Goal: Task Accomplishment & Management: Manage account settings

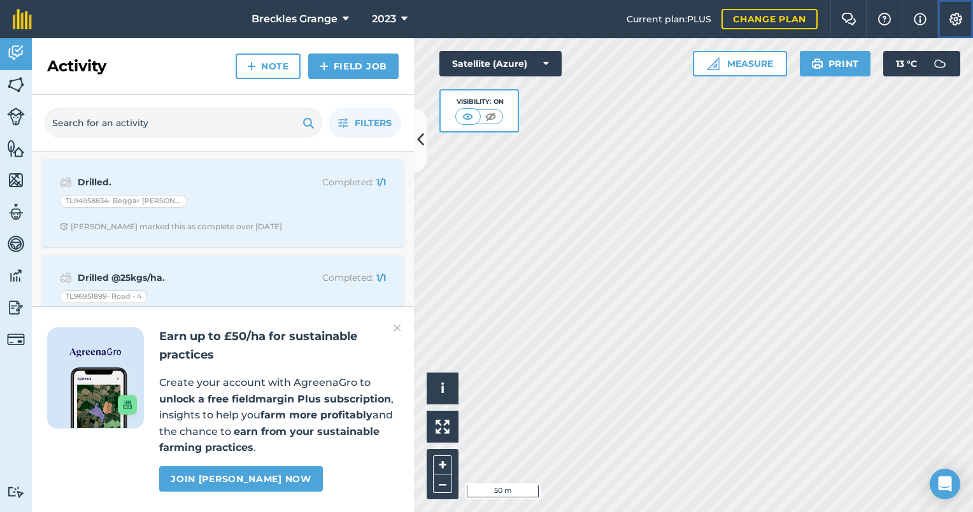
click at [954, 16] on img at bounding box center [955, 19] width 15 height 13
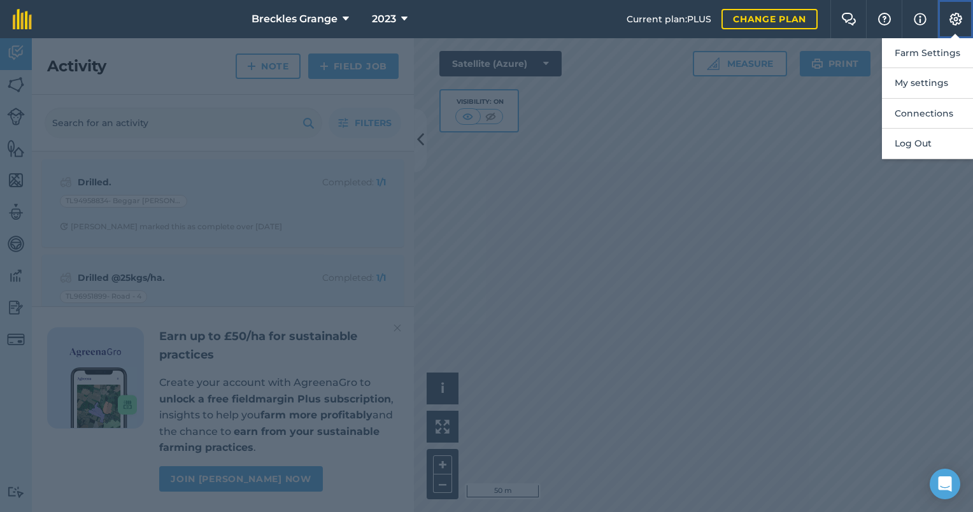
click at [953, 15] on img at bounding box center [955, 19] width 15 height 13
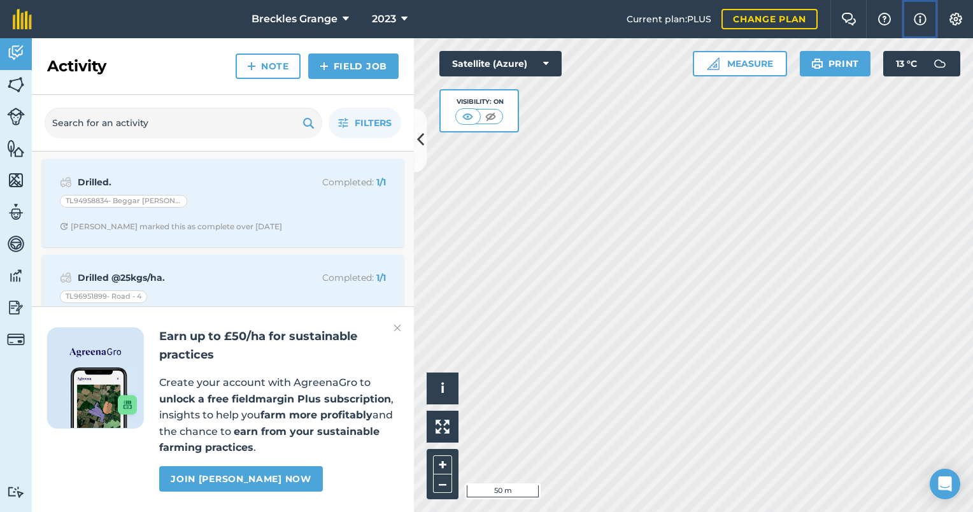
click at [925, 18] on img at bounding box center [920, 18] width 13 height 15
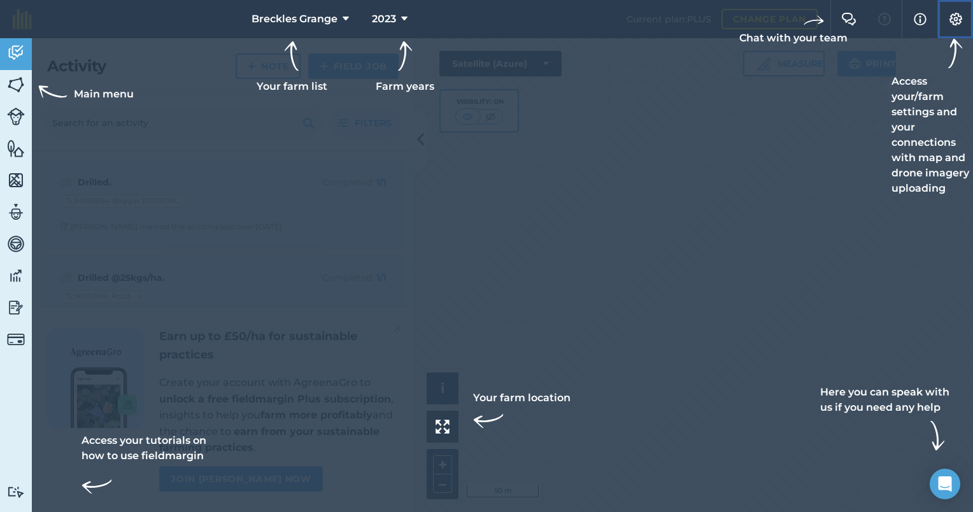
click at [960, 15] on img at bounding box center [955, 19] width 15 height 13
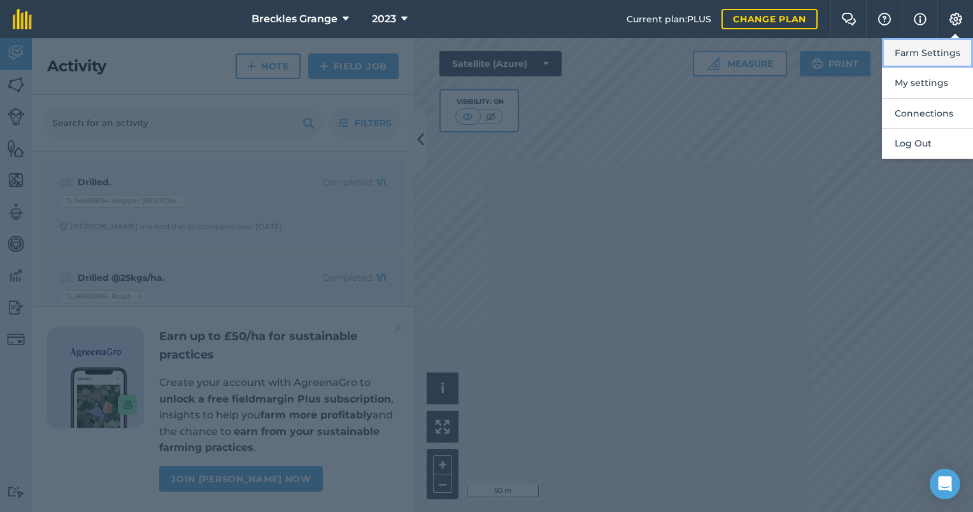
click at [946, 51] on button "Farm Settings" at bounding box center [927, 53] width 91 height 30
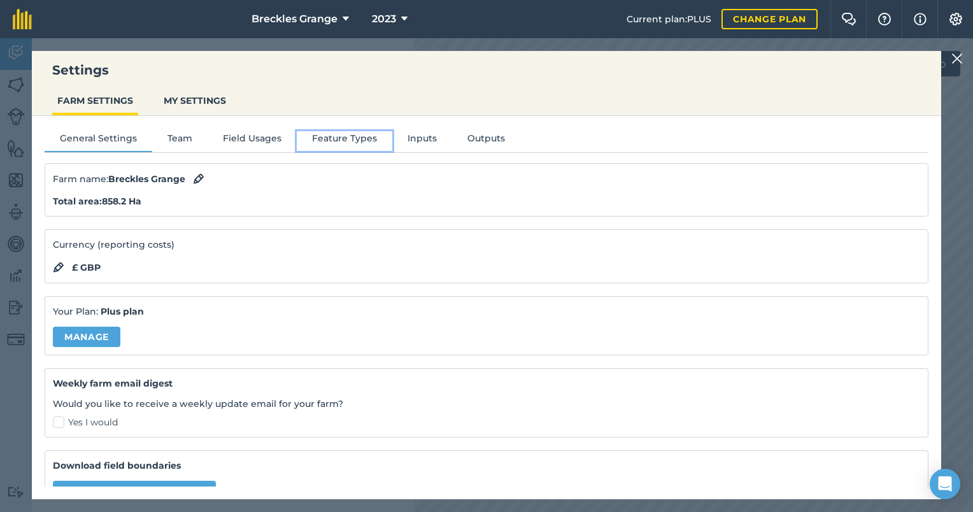
click at [355, 139] on button "Feature Types" at bounding box center [345, 140] width 96 height 19
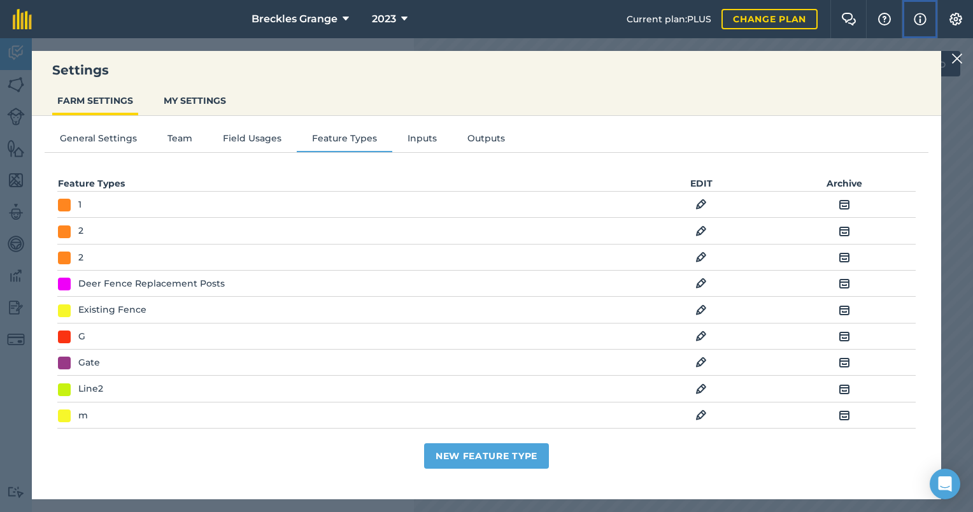
click at [919, 18] on img at bounding box center [920, 18] width 13 height 15
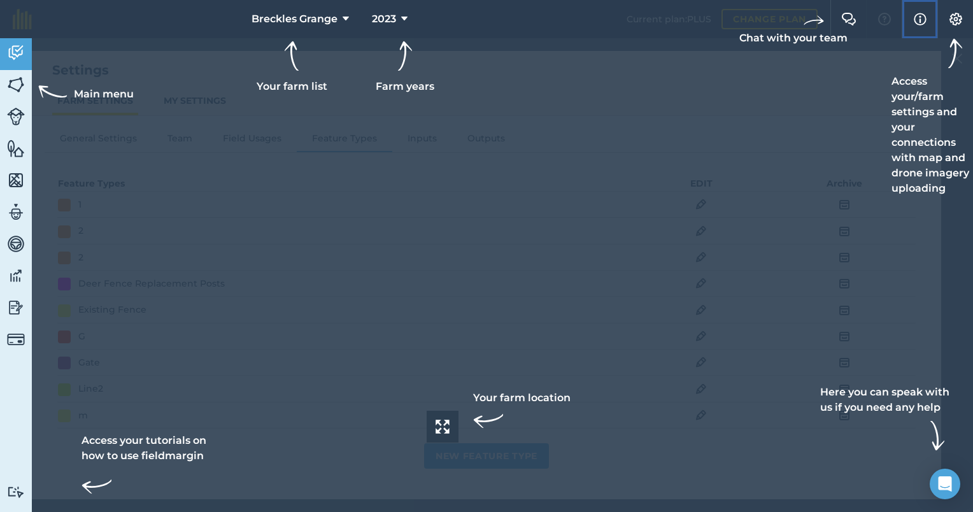
click at [922, 18] on img at bounding box center [920, 18] width 13 height 15
click at [954, 23] on img at bounding box center [955, 19] width 15 height 13
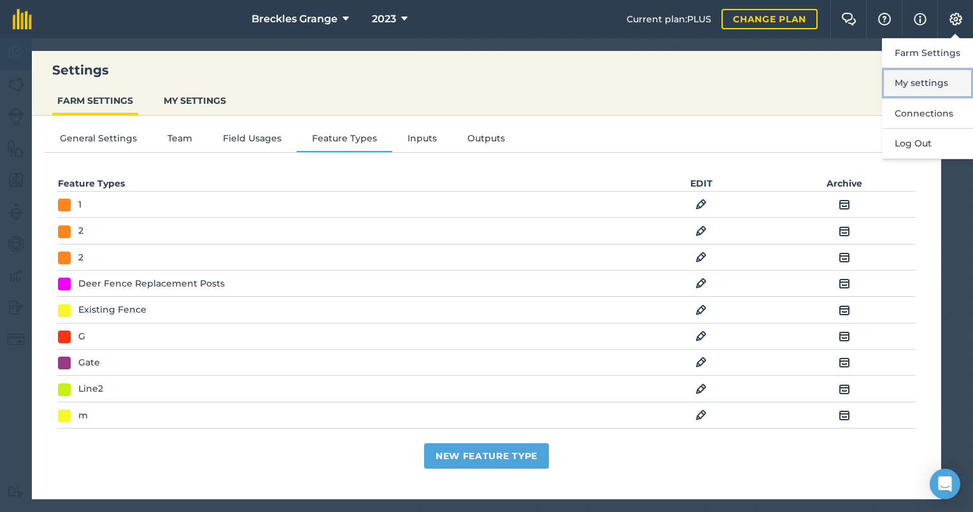
click at [930, 80] on button "My settings" at bounding box center [927, 83] width 91 height 30
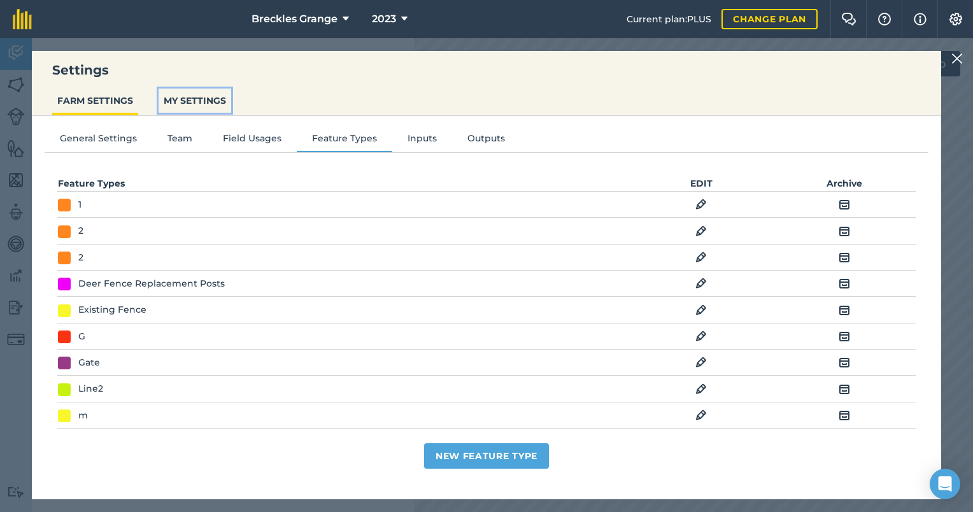
click at [204, 104] on button "MY SETTINGS" at bounding box center [195, 101] width 73 height 24
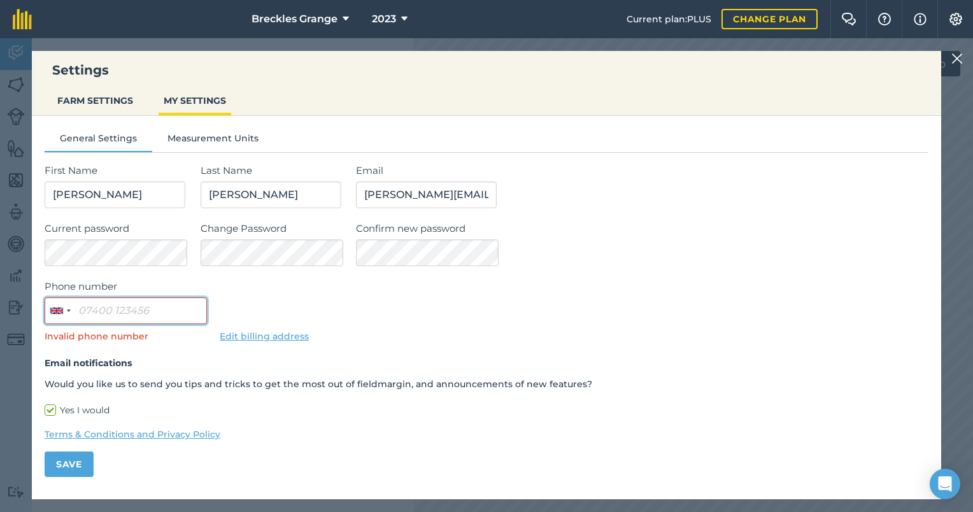
click at [89, 311] on input "Phone number" at bounding box center [126, 310] width 162 height 27
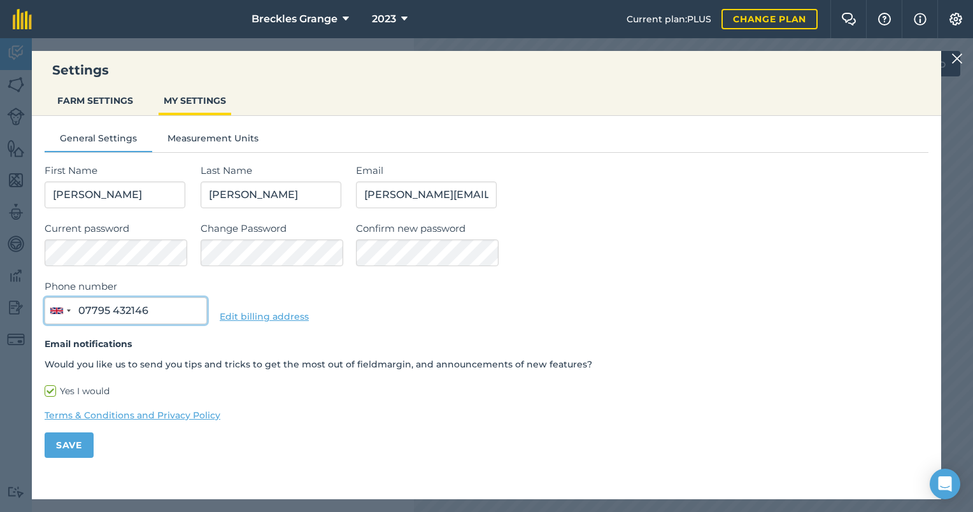
type input "07795 432146"
click at [82, 441] on button "Save" at bounding box center [69, 444] width 49 height 25
click at [344, 20] on icon at bounding box center [346, 18] width 6 height 15
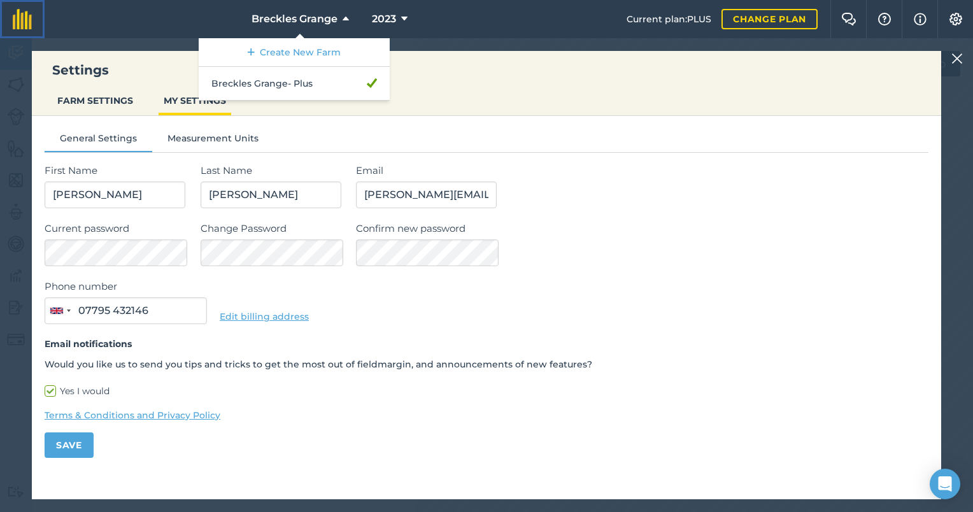
click at [25, 19] on img at bounding box center [22, 19] width 19 height 20
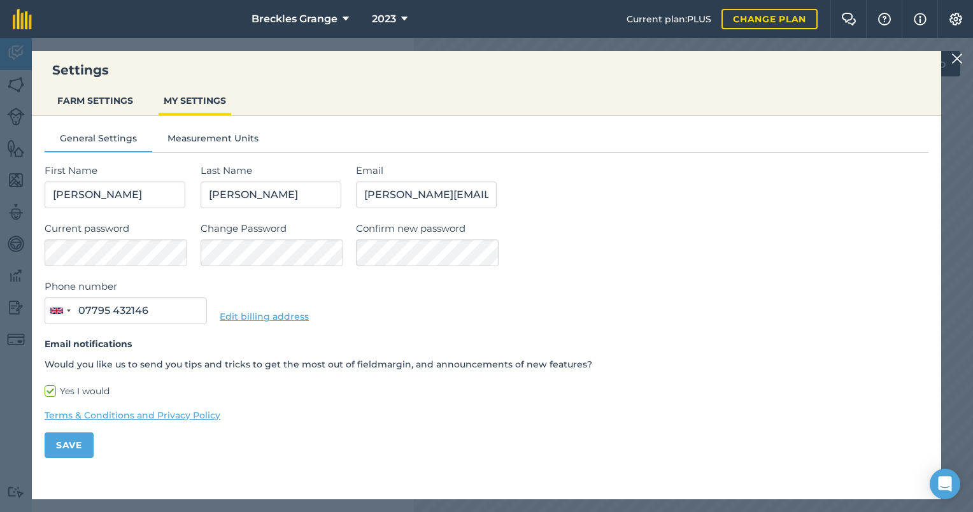
click at [956, 60] on img at bounding box center [956, 58] width 11 height 15
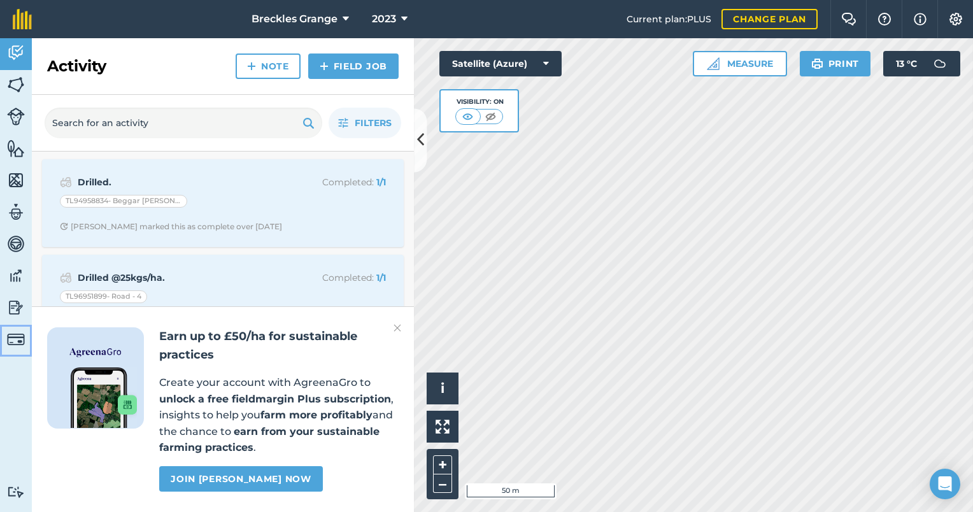
click at [18, 337] on img at bounding box center [16, 339] width 18 height 18
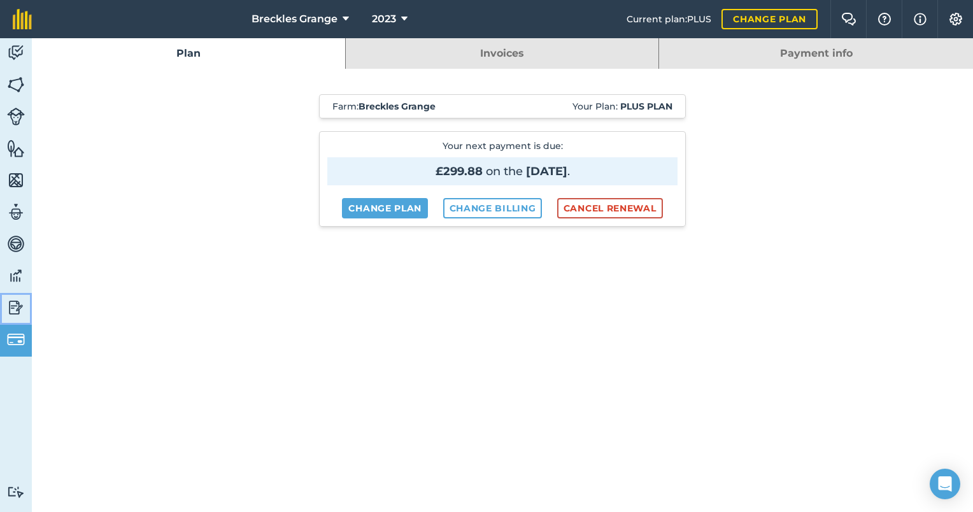
click at [15, 308] on img at bounding box center [16, 307] width 18 height 19
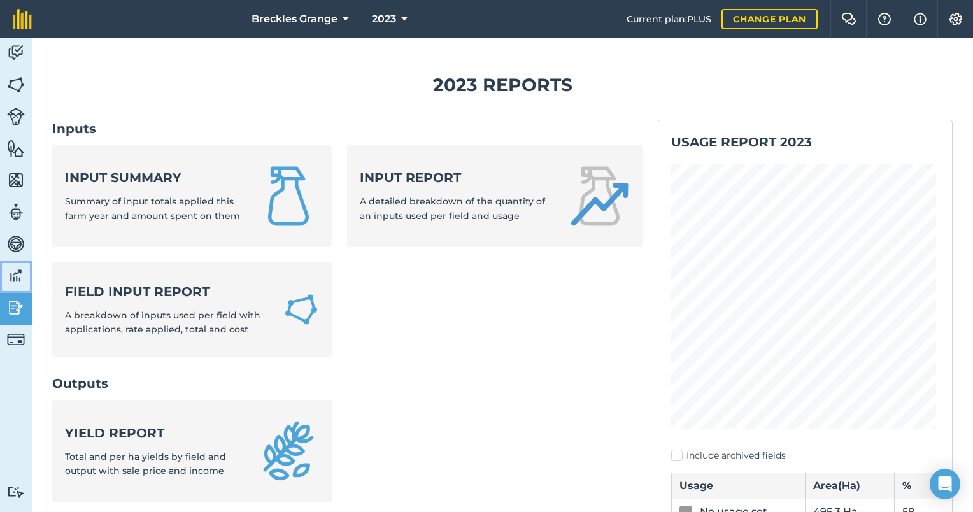
click at [20, 279] on img at bounding box center [16, 275] width 18 height 19
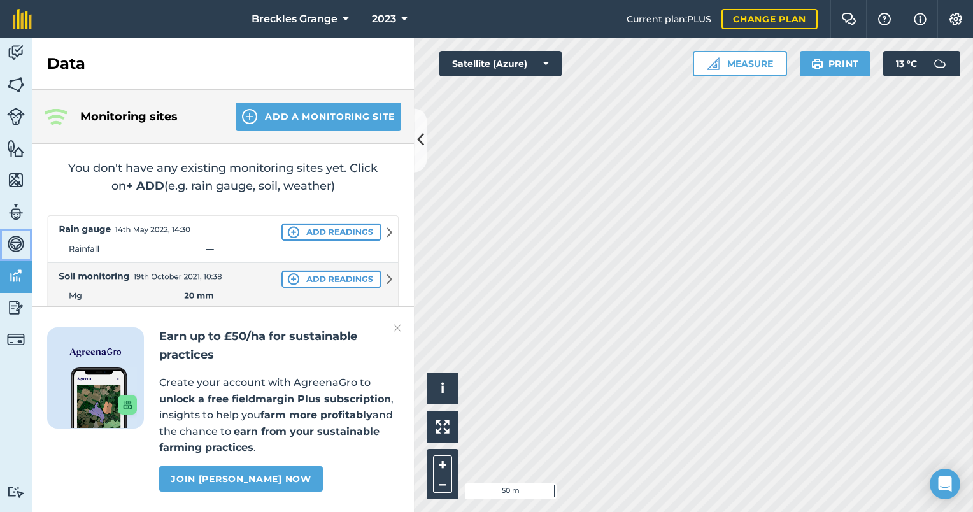
click at [16, 247] on img at bounding box center [16, 243] width 18 height 19
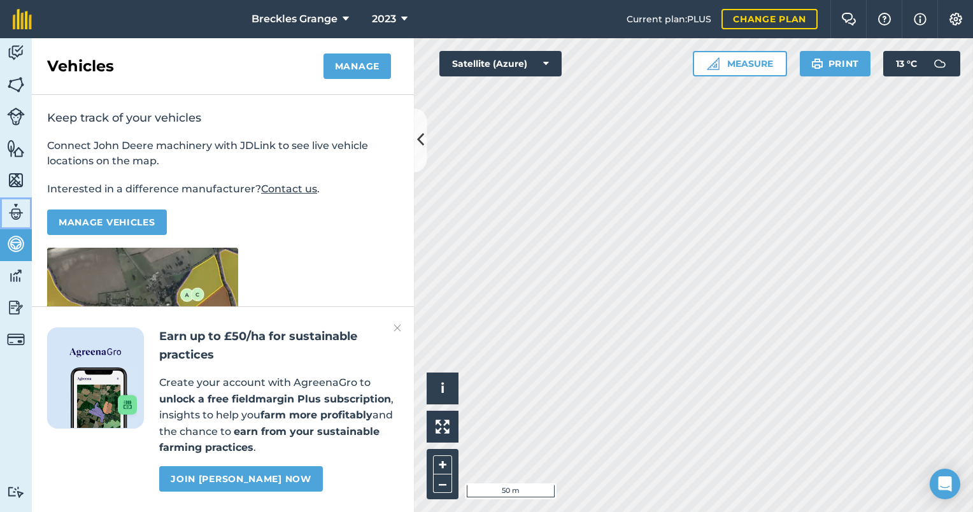
click at [13, 213] on img at bounding box center [16, 211] width 18 height 19
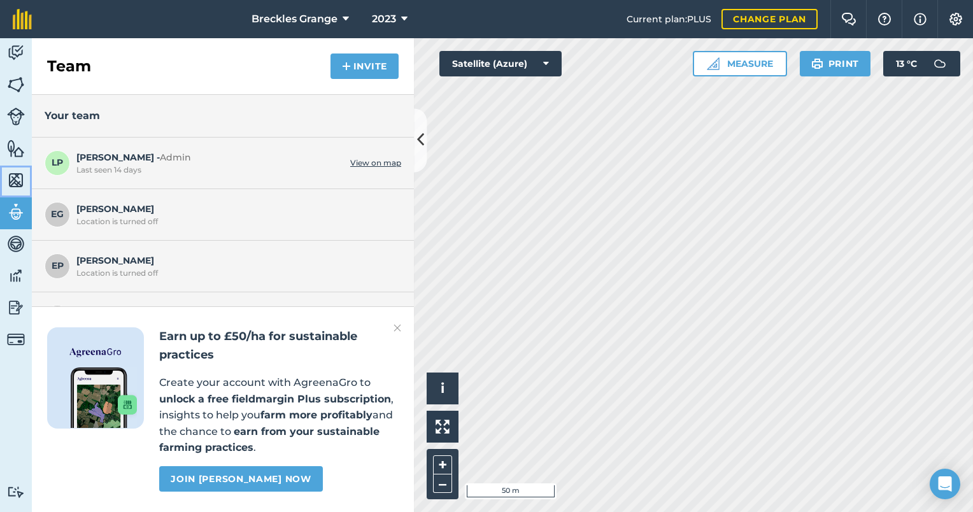
click at [18, 176] on img at bounding box center [16, 180] width 18 height 19
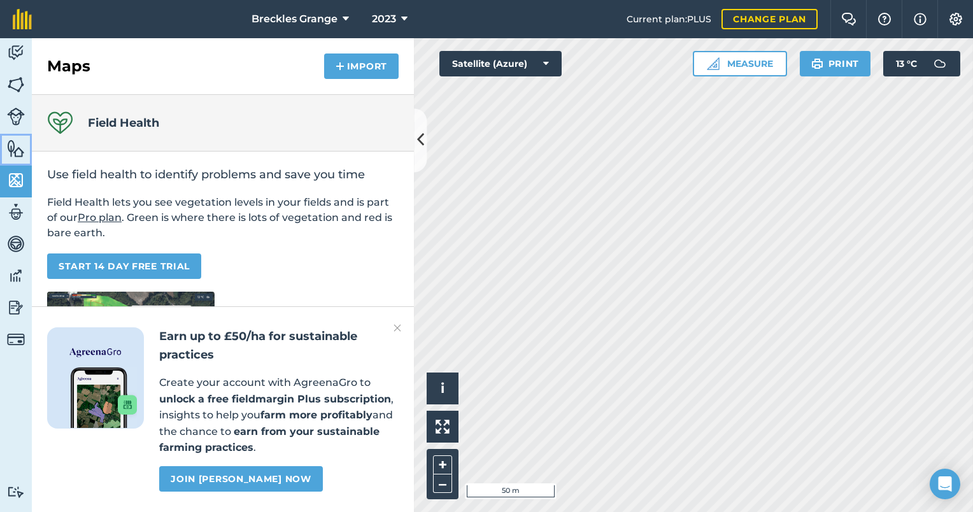
click at [18, 147] on img at bounding box center [16, 148] width 18 height 19
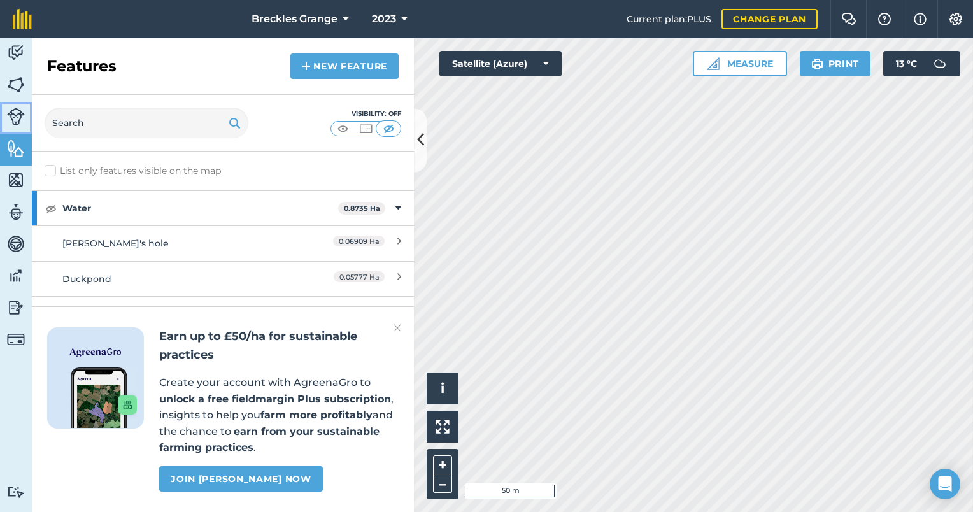
click at [20, 115] on img at bounding box center [16, 117] width 18 height 18
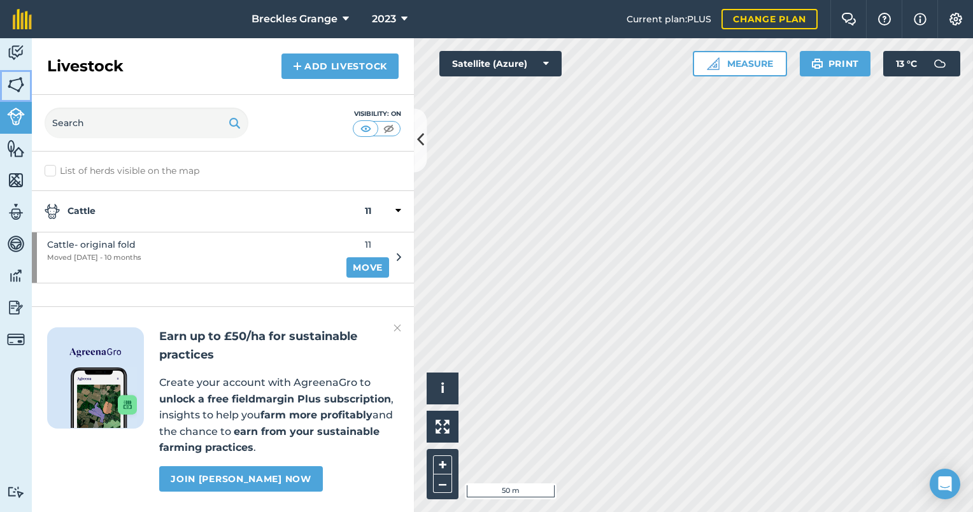
click at [16, 76] on img at bounding box center [16, 84] width 18 height 19
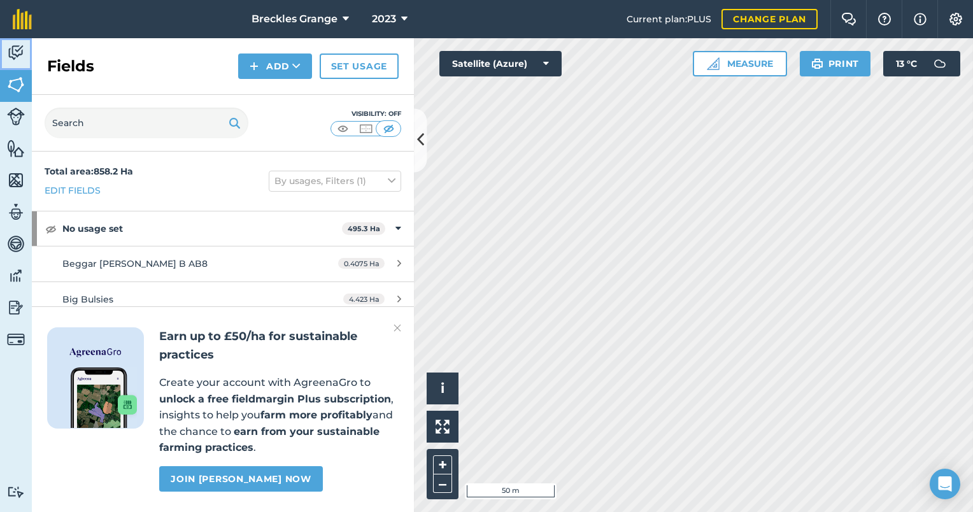
click at [18, 51] on img at bounding box center [16, 52] width 18 height 19
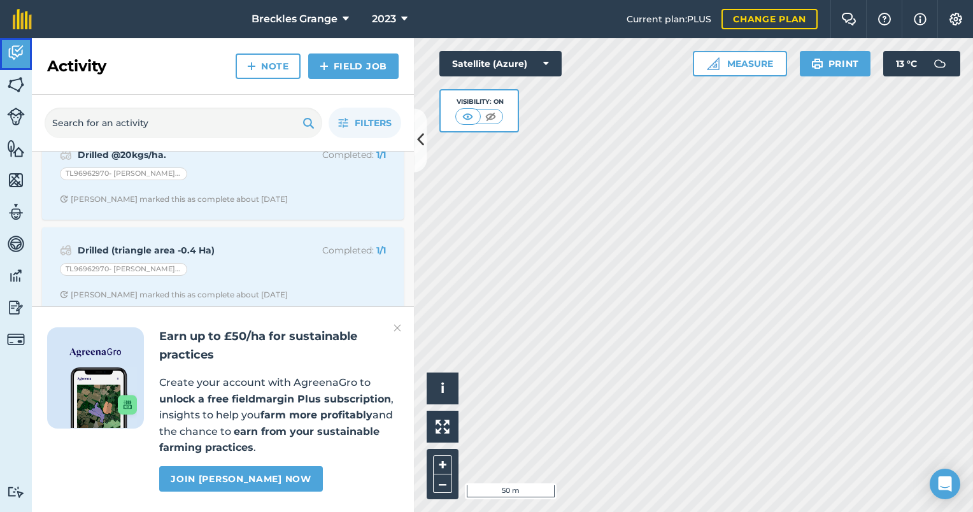
scroll to position [318, 0]
click at [402, 18] on icon at bounding box center [404, 18] width 6 height 15
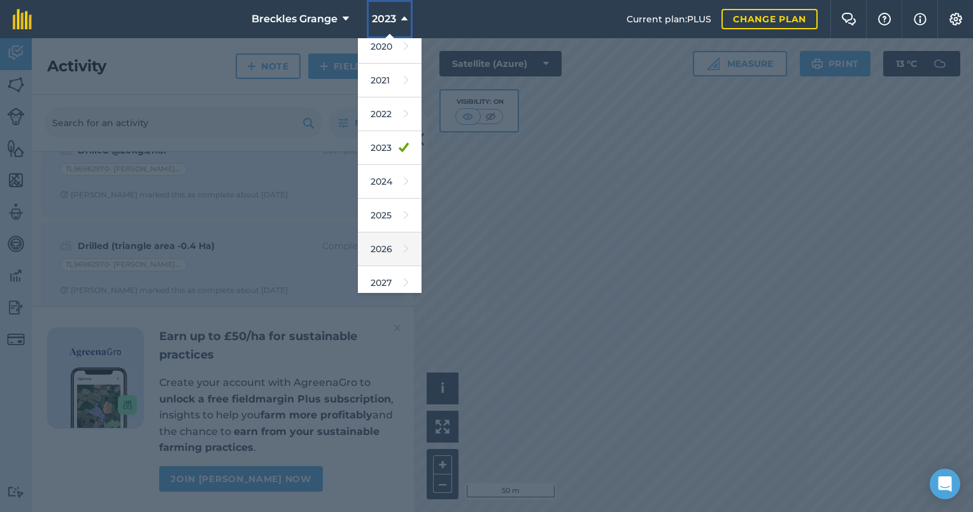
scroll to position [115, 0]
click at [390, 213] on link "2025" at bounding box center [390, 211] width 64 height 34
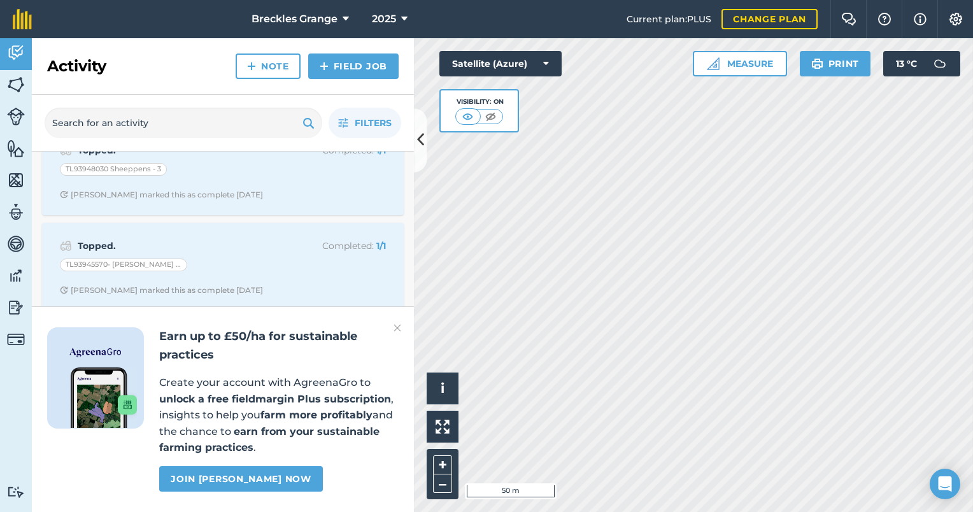
scroll to position [0, 0]
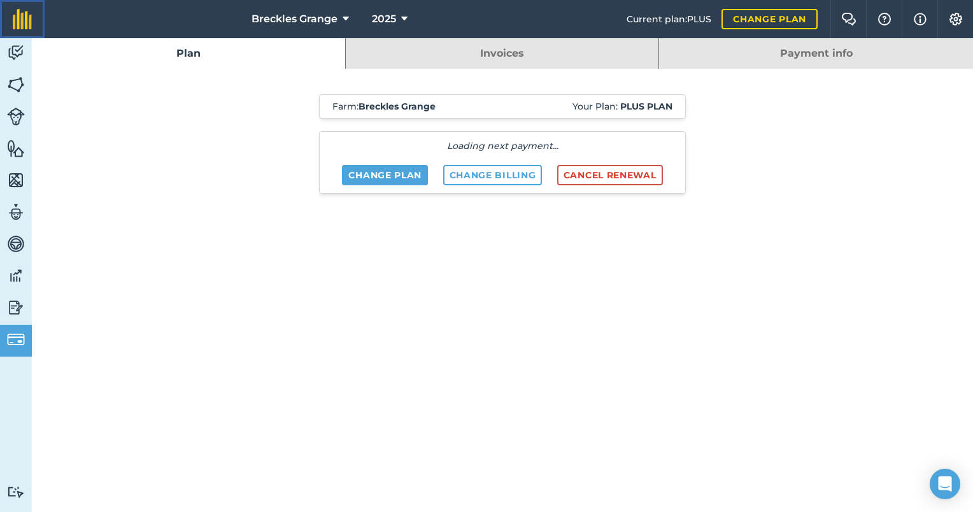
click at [22, 20] on img at bounding box center [22, 19] width 19 height 20
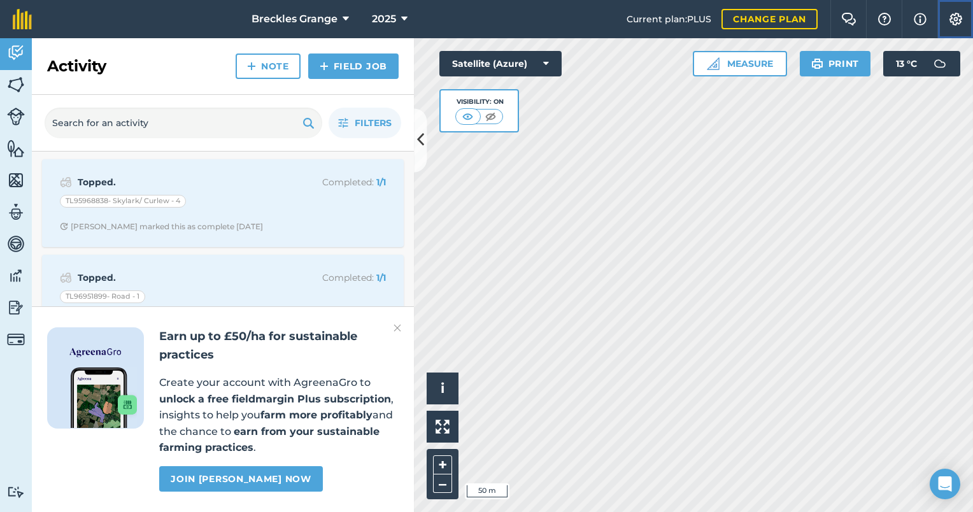
click at [954, 21] on img at bounding box center [955, 19] width 15 height 13
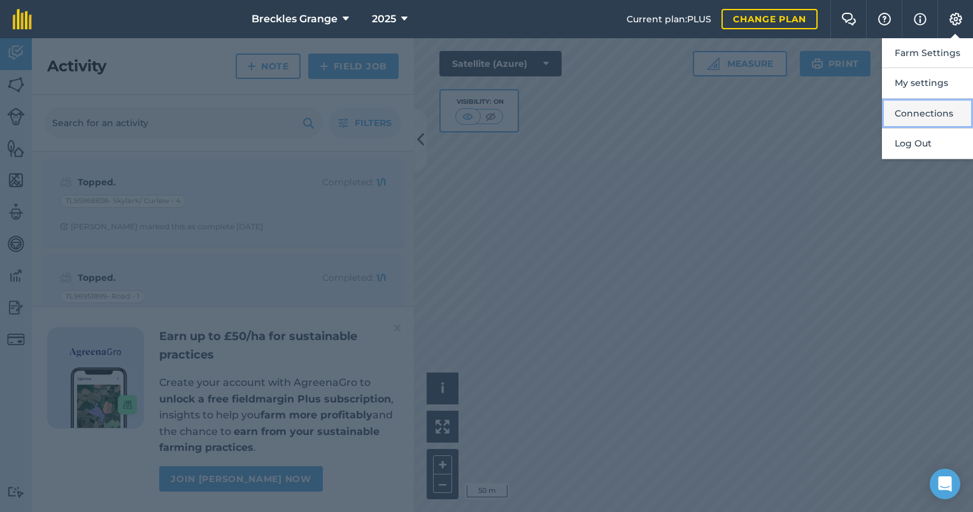
click at [935, 118] on button "Connections" at bounding box center [927, 114] width 91 height 30
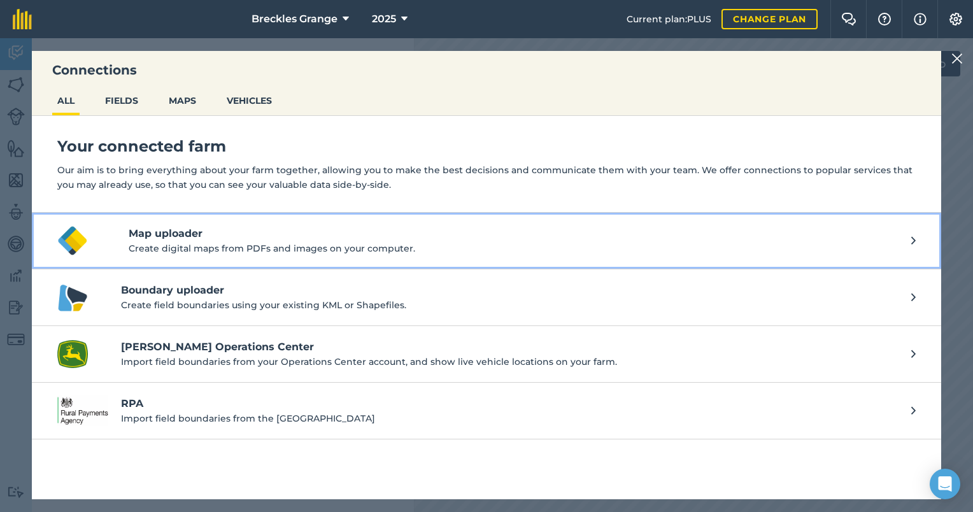
click at [912, 236] on icon at bounding box center [913, 241] width 4 height 14
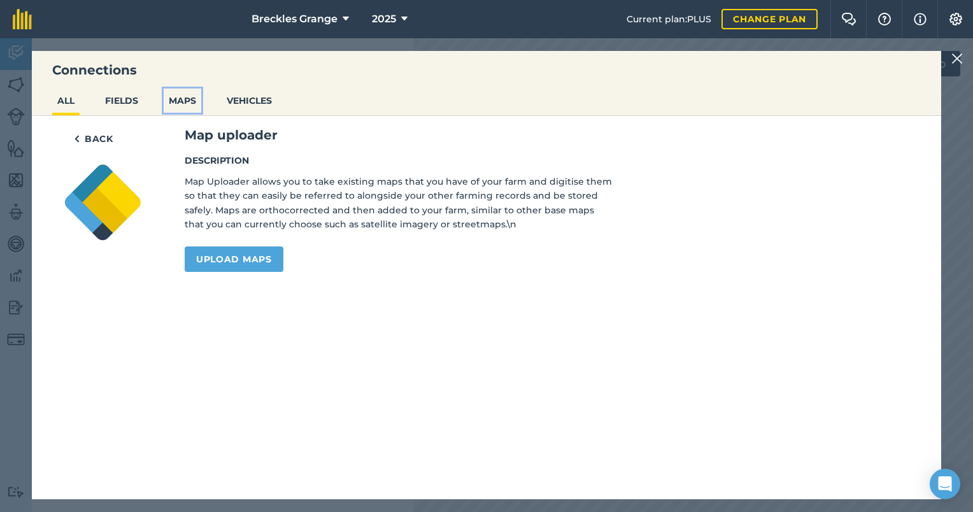
click at [175, 99] on button "MAPS" at bounding box center [183, 101] width 38 height 24
click at [957, 55] on img at bounding box center [956, 58] width 11 height 15
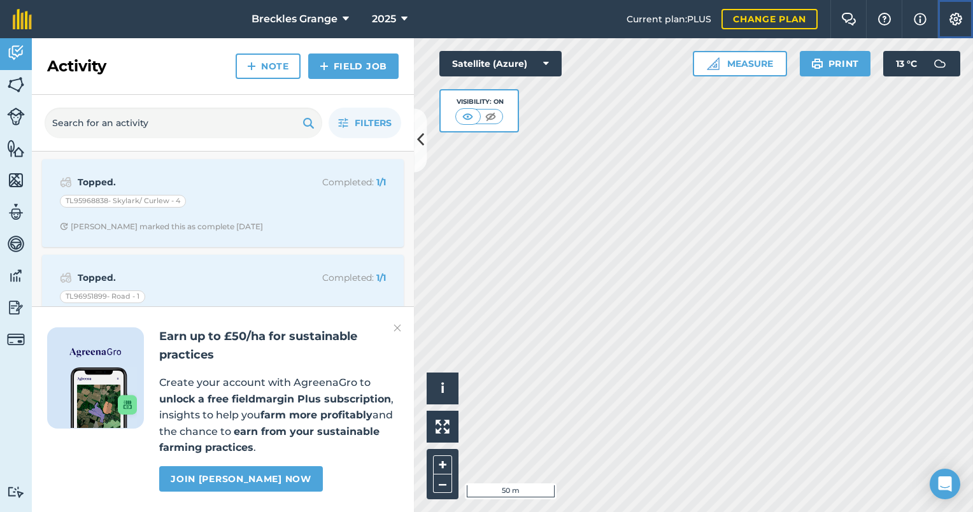
click at [957, 16] on img at bounding box center [955, 19] width 15 height 13
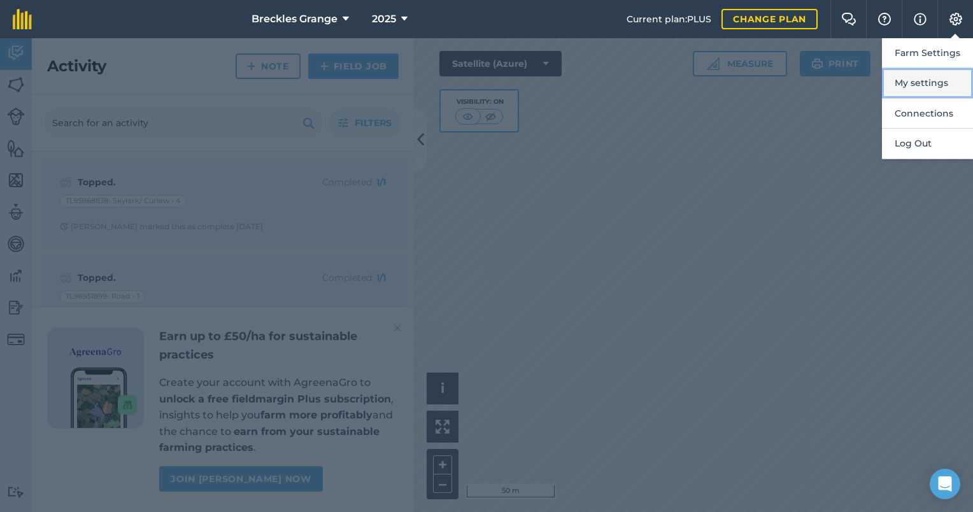
click at [919, 86] on button "My settings" at bounding box center [927, 83] width 91 height 30
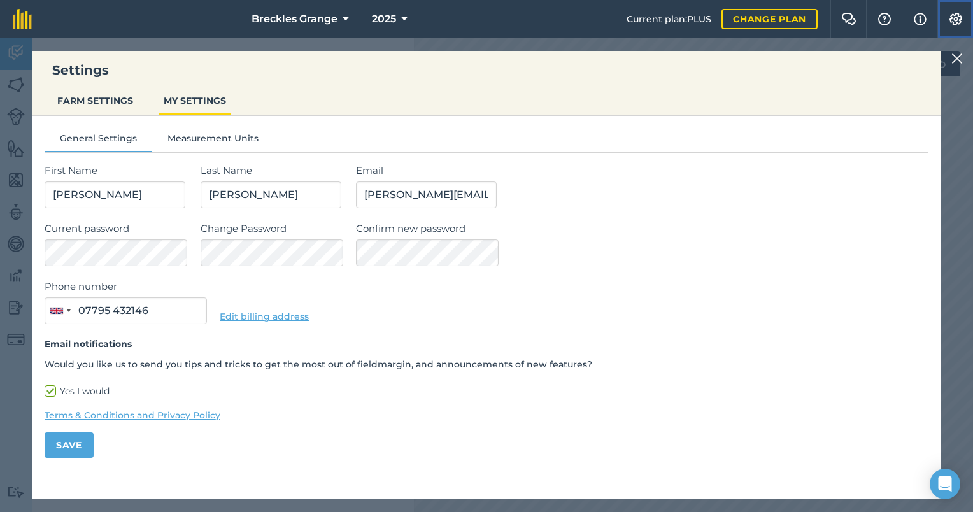
click at [957, 15] on img at bounding box center [955, 19] width 15 height 13
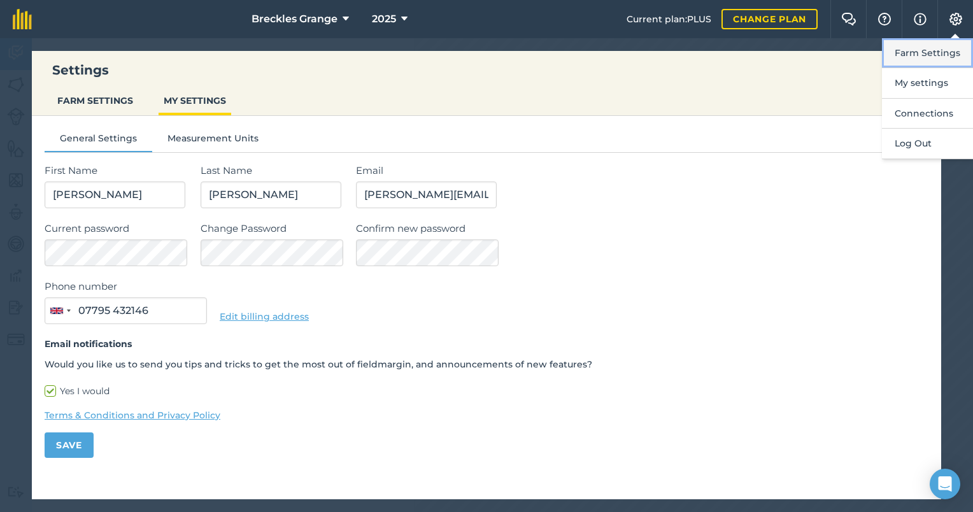
click at [942, 50] on button "Farm Settings" at bounding box center [927, 53] width 91 height 30
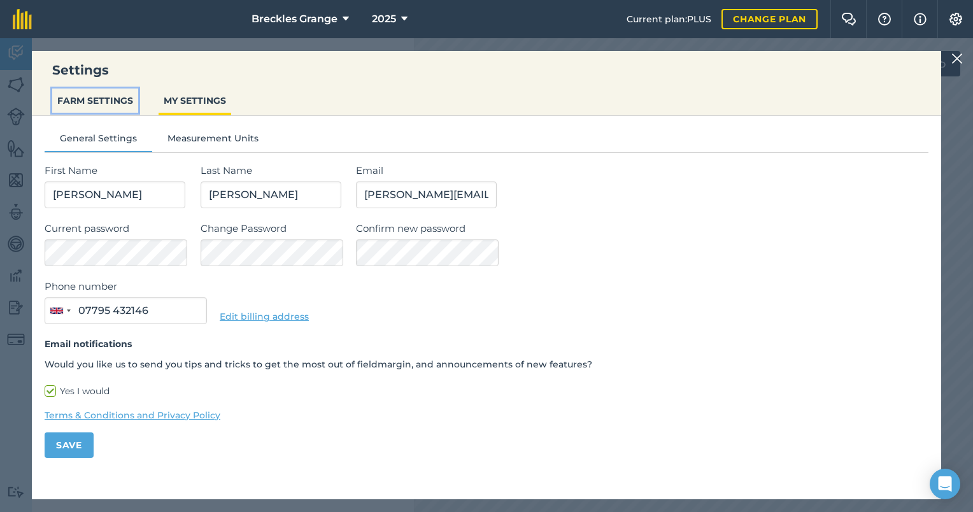
click at [120, 103] on button "FARM SETTINGS" at bounding box center [95, 101] width 86 height 24
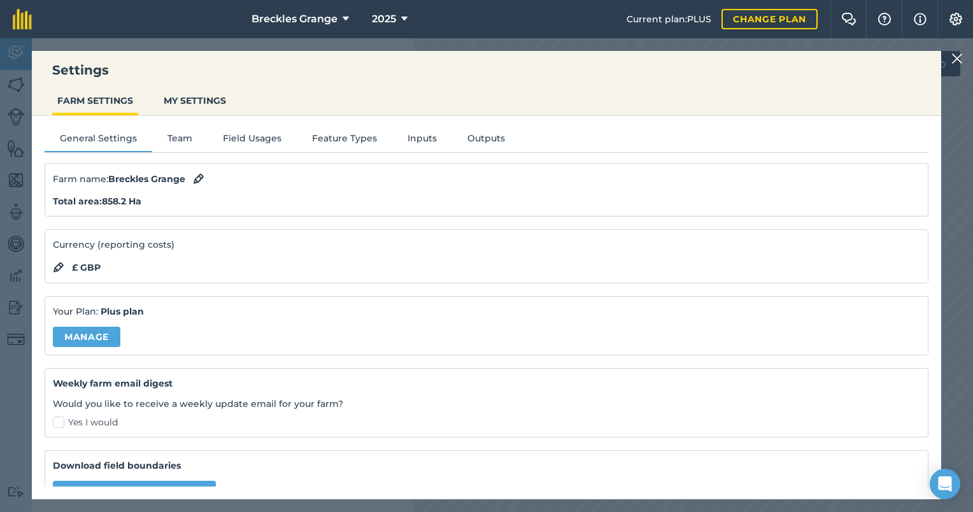
click at [954, 55] on img at bounding box center [956, 58] width 11 height 15
